Goal: Find specific page/section: Find specific page/section

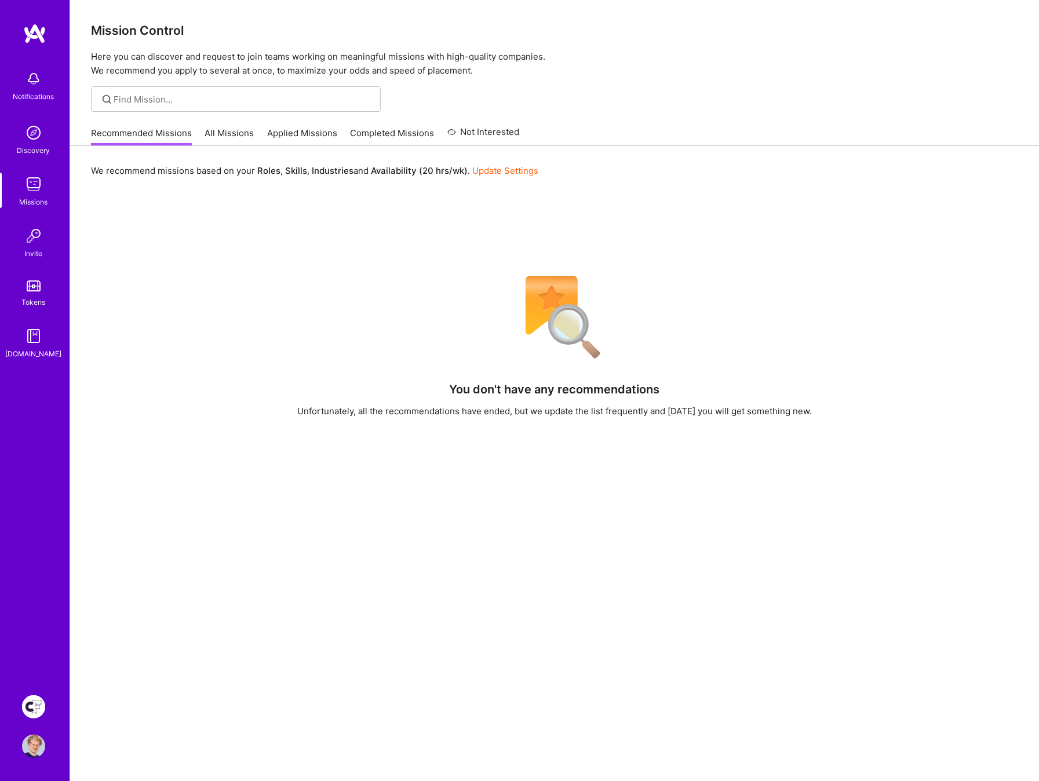
click at [35, 701] on img at bounding box center [33, 706] width 23 height 23
